Goal: Information Seeking & Learning: Learn about a topic

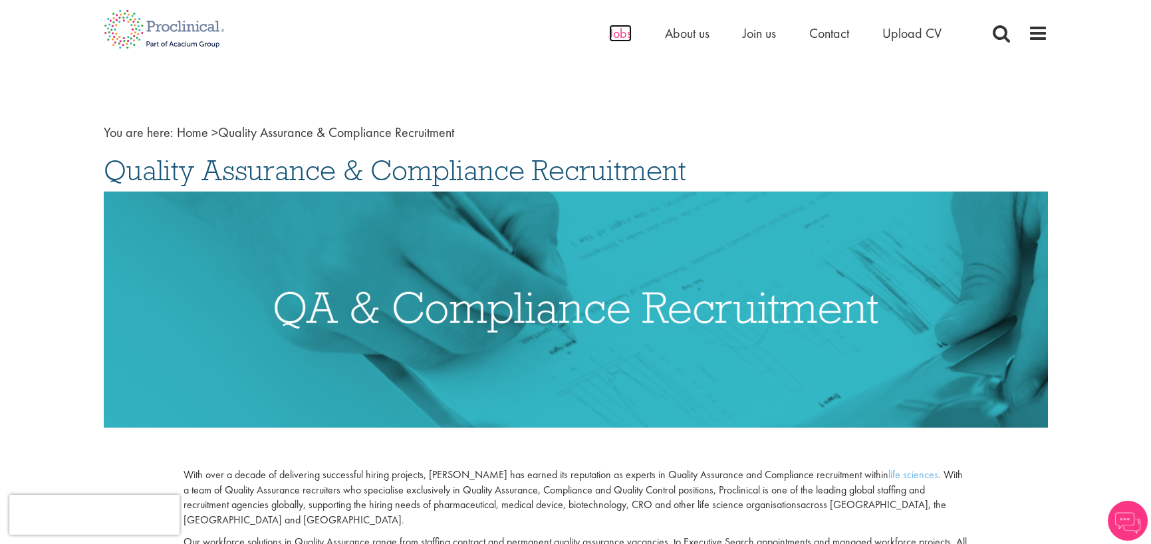
click at [619, 26] on span "Jobs" at bounding box center [620, 33] width 23 height 17
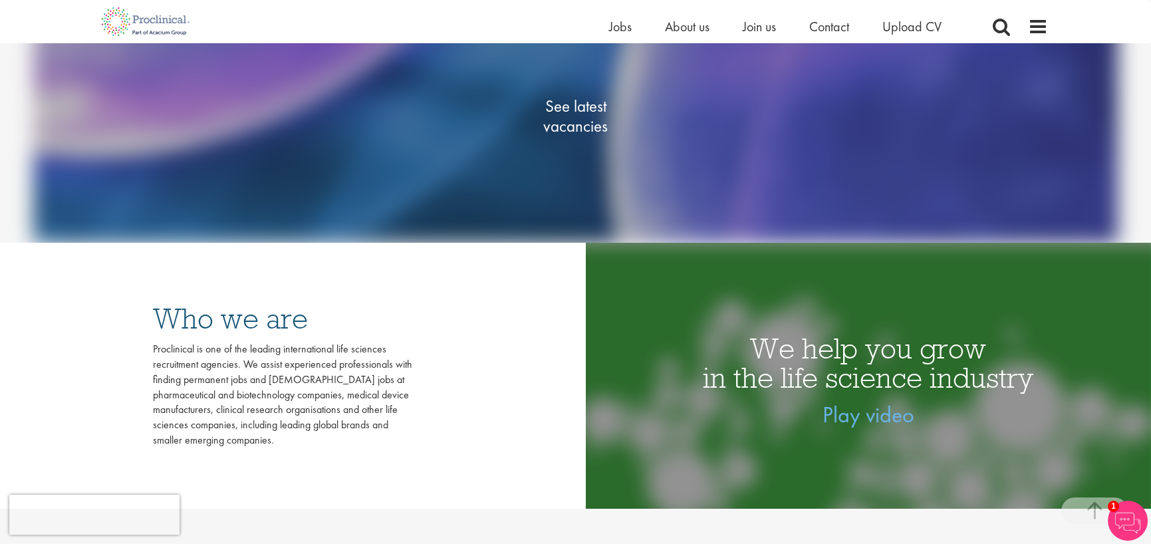
scroll to position [143, 0]
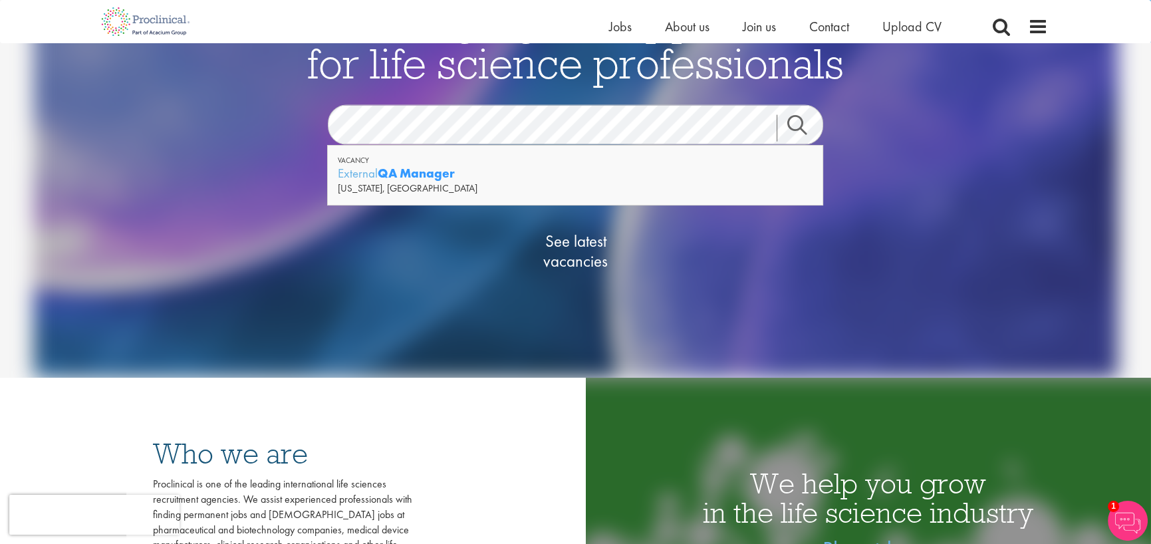
click at [799, 128] on link "Search" at bounding box center [804, 127] width 57 height 27
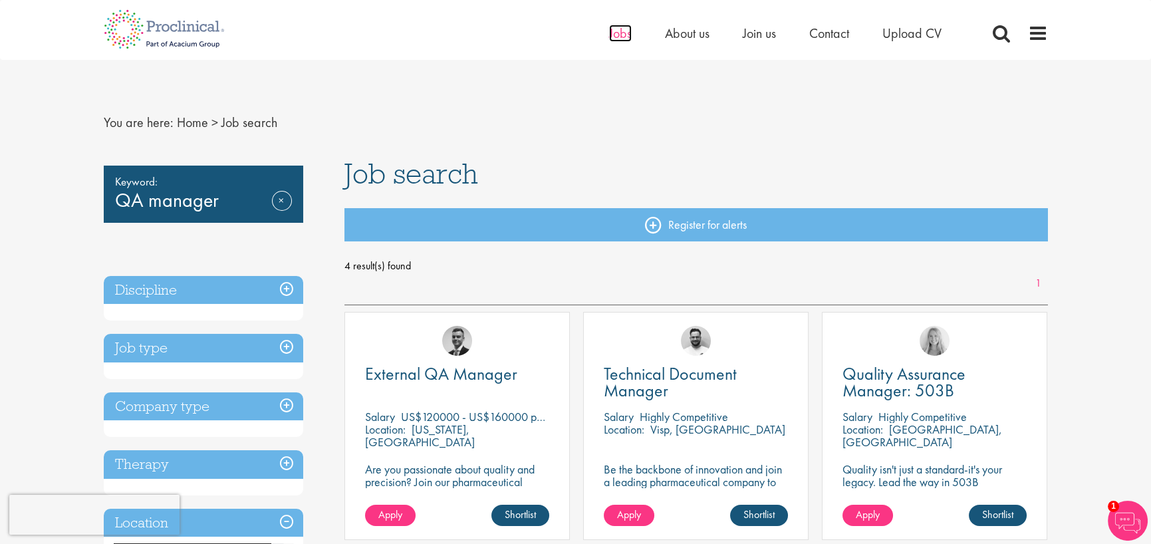
click at [624, 35] on span "Jobs" at bounding box center [620, 33] width 23 height 17
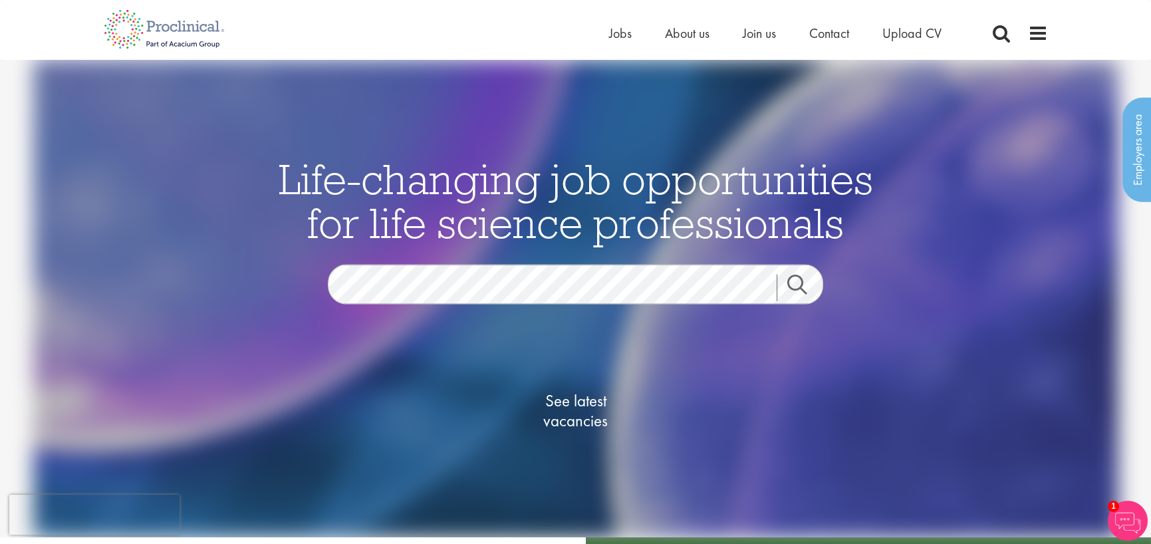
click at [798, 279] on link "Search" at bounding box center [804, 287] width 57 height 27
click at [800, 283] on link "Search" at bounding box center [804, 287] width 57 height 27
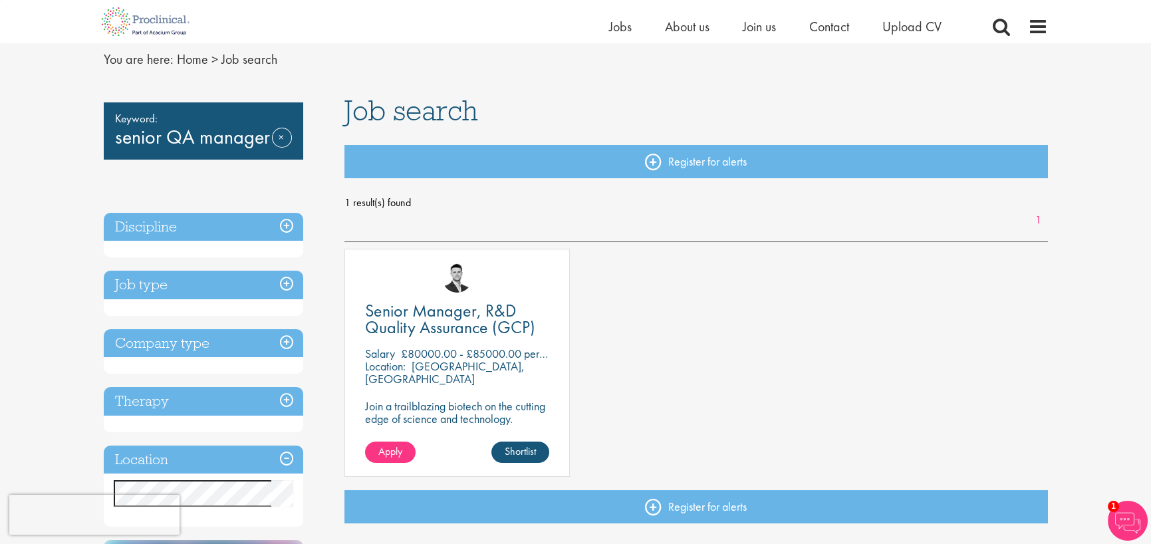
scroll to position [66, 0]
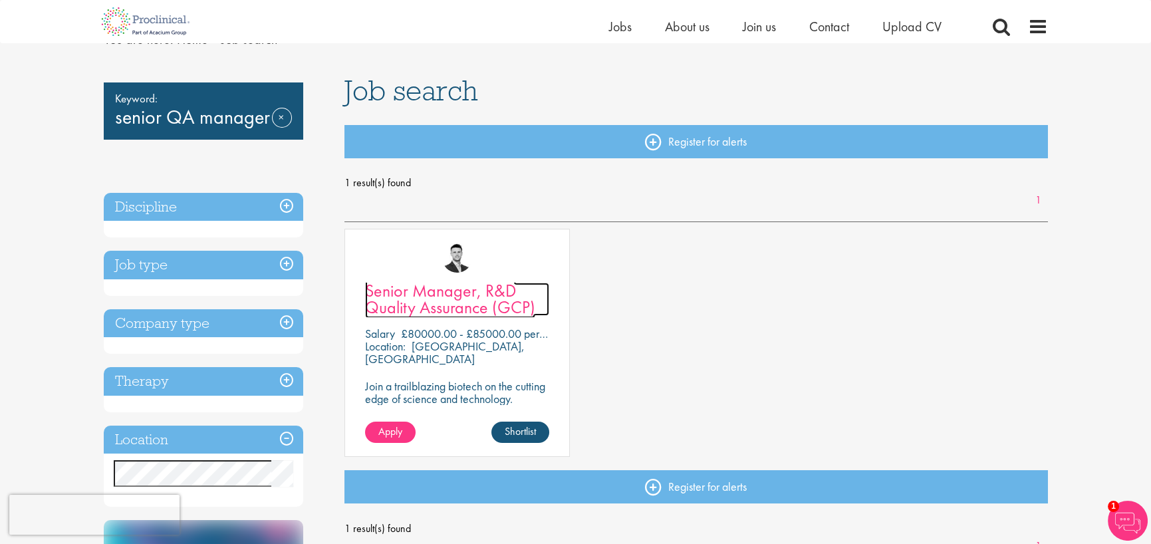
click at [440, 298] on span "Senior Manager, R&D Quality Assurance (GCP)" at bounding box center [450, 298] width 170 height 39
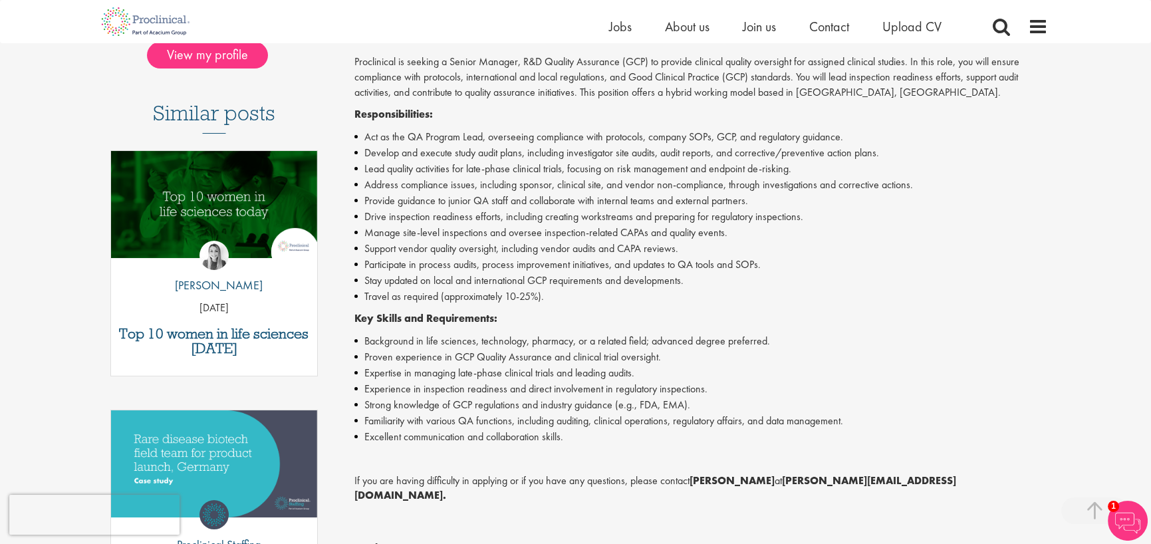
scroll to position [66, 0]
